Goal: Task Accomplishment & Management: Use online tool/utility

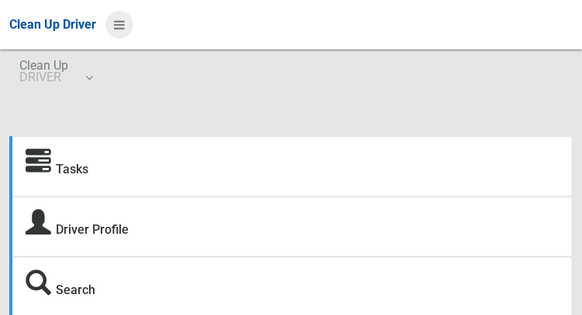
click at [125, 32] on icon at bounding box center [119, 25] width 11 height 26
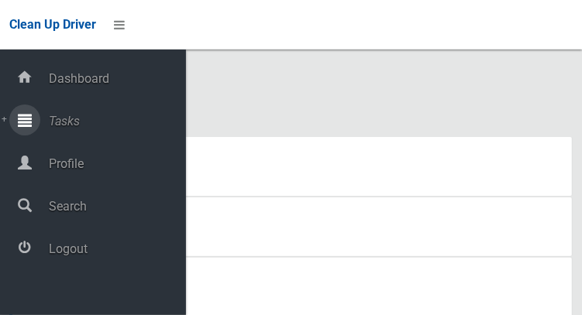
click at [49, 126] on span "Tasks" at bounding box center [115, 121] width 142 height 15
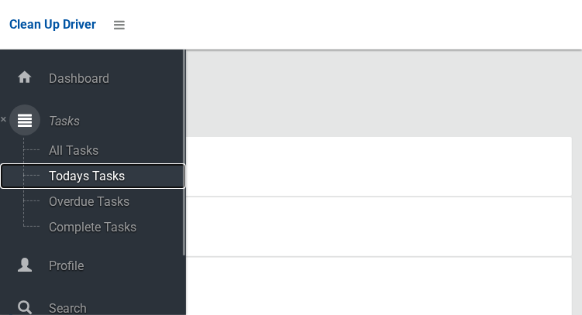
click at [68, 180] on span "Todays Tasks" at bounding box center [108, 176] width 129 height 15
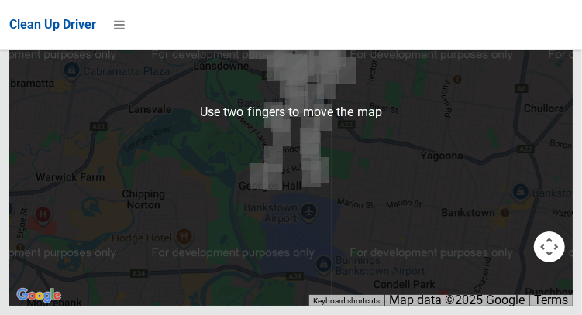
scroll to position [9010, 0]
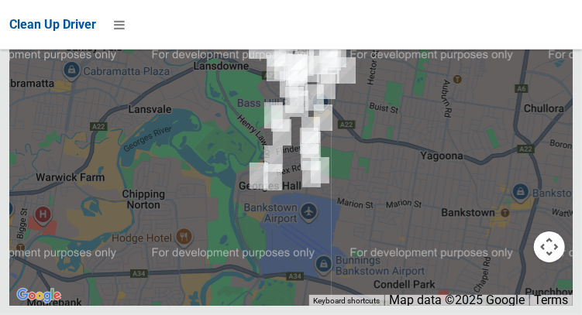
click at [405, 21] on button "OK" at bounding box center [388, 7] width 53 height 28
